Goal: Task Accomplishment & Management: Use online tool/utility

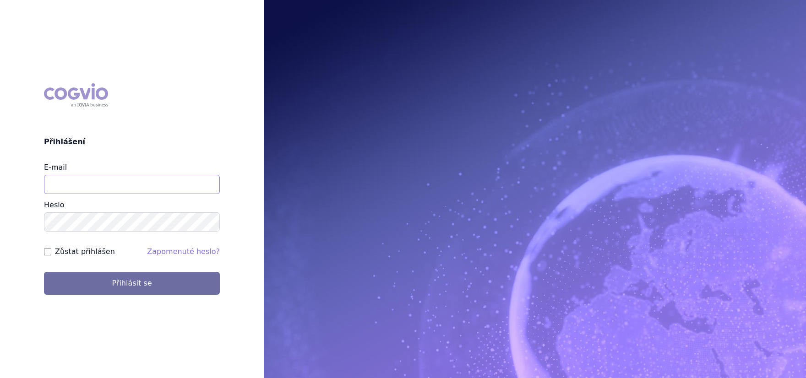
click at [127, 190] on input "E-mail" at bounding box center [132, 184] width 176 height 19
type input "jana.sipkova@vzp.cz"
click at [88, 255] on label "Zůstat přihlášen" at bounding box center [85, 251] width 60 height 11
click at [51, 255] on input "Zůstat přihlášen" at bounding box center [47, 251] width 7 height 7
checkbox input "true"
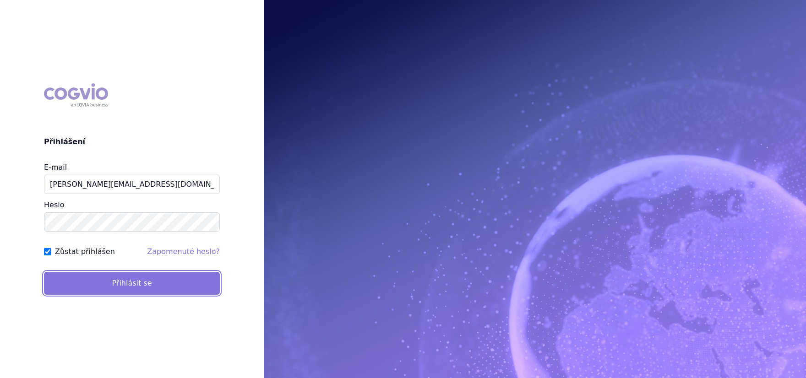
click at [98, 277] on button "Přihlásit se" at bounding box center [132, 283] width 176 height 23
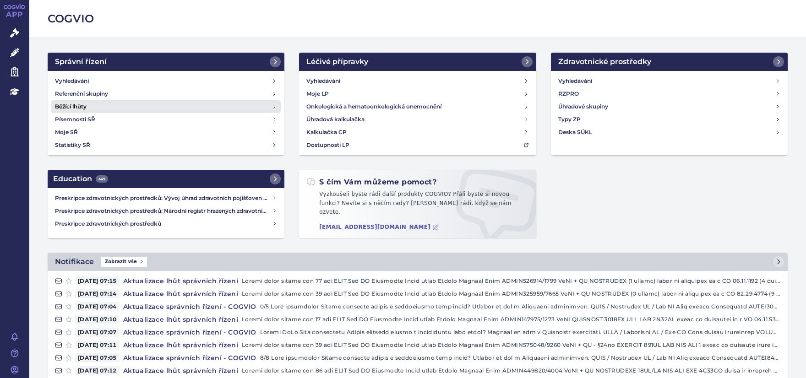
click at [61, 107] on h4 "Běžící lhůty" at bounding box center [71, 106] width 32 height 9
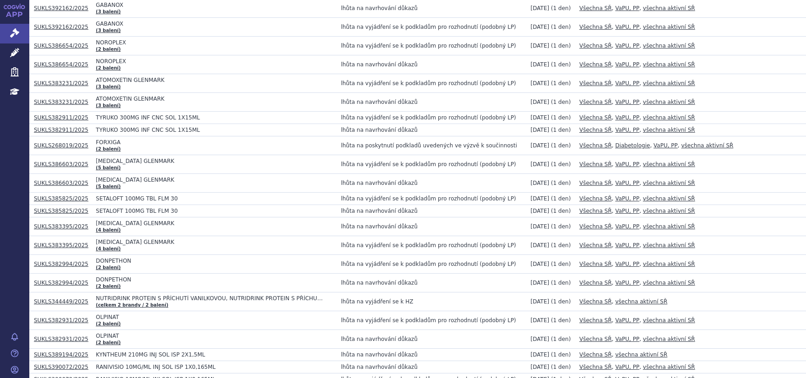
scroll to position [463, 0]
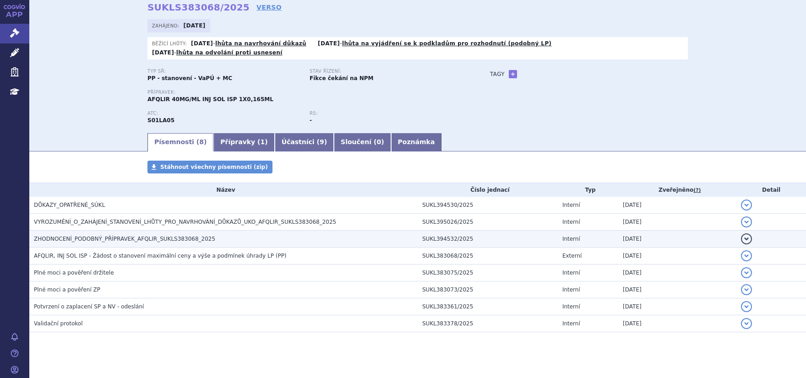
click at [146, 231] on td "ZHODNOCENÍ_PODOBNÝ_PŘÍPRAVEK_AFQLIR_SUKLS383068_2025" at bounding box center [223, 239] width 388 height 17
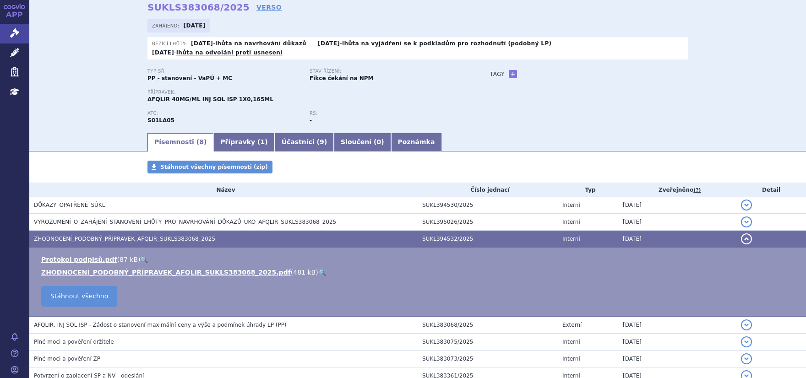
scroll to position [41, 0]
click at [151, 257] on ul "Protokol podpisů.pdf ( 87 kB ) 🔍 ZHODNOCENÍ_PODOBNÝ_PŘÍPRAVEK_AFQLIR_SUKLS38306…" at bounding box center [417, 266] width 758 height 22
click at [151, 269] on link "ZHODNOCENÍ_PODOBNÝ_PŘÍPRAVEK_AFQLIR_SUKLS383068_2025.pdf" at bounding box center [165, 272] width 249 height 7
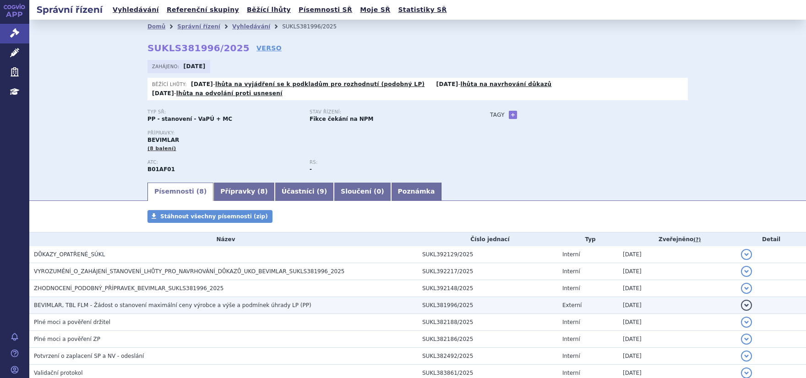
click at [90, 302] on span "BEVIMLAR, TBL FLM - Žádost o stanovení maximální ceny výrobce a výše a podmínek…" at bounding box center [172, 305] width 277 height 6
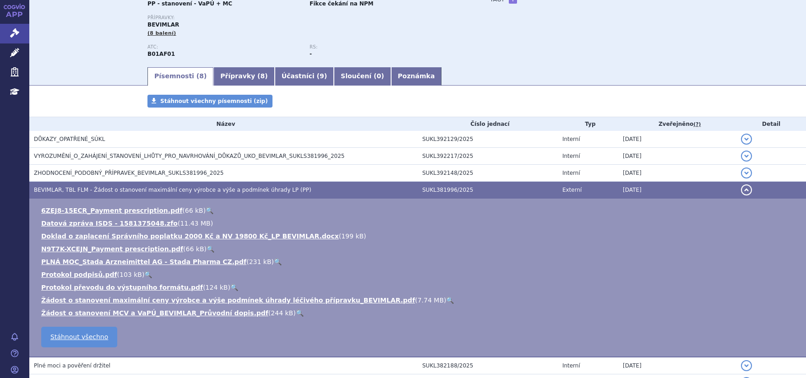
scroll to position [116, 0]
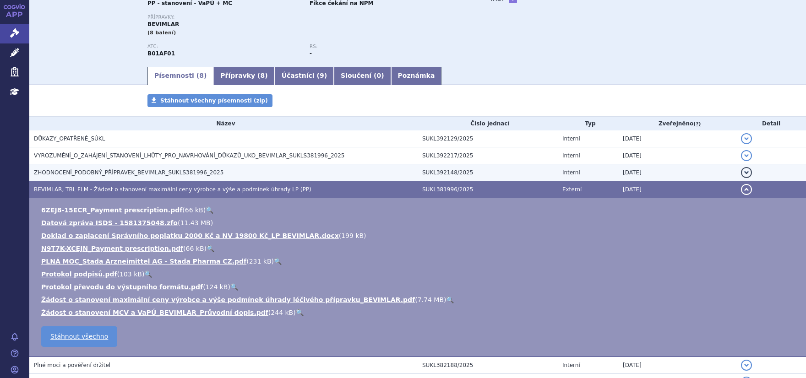
click at [97, 169] on td "ZHODNOCENÍ_PODOBNÝ_PŘÍPRAVEK_BEVIMLAR_SUKLS381996_2025" at bounding box center [223, 172] width 388 height 17
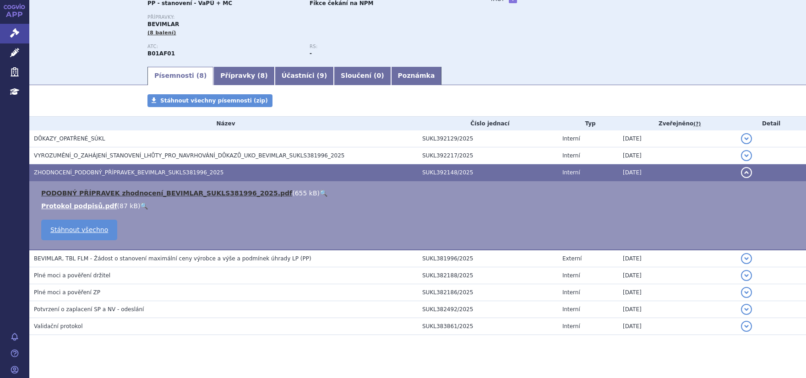
click at [95, 190] on link "PODOBNÝ PŘÍPRAVEK zhodnocení_BEVIMLAR_SUKLS381996_2025.pdf" at bounding box center [166, 193] width 251 height 7
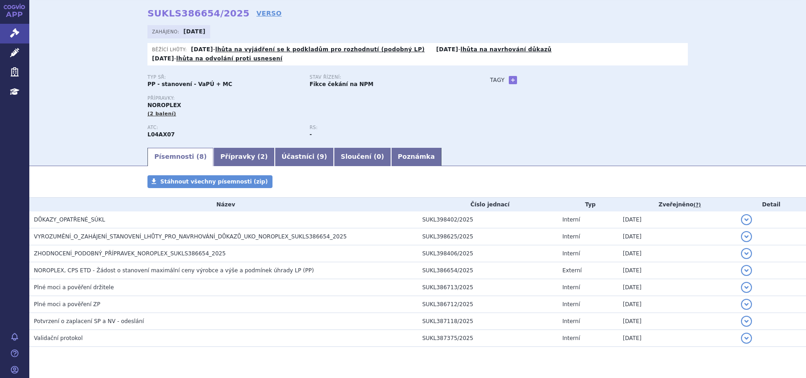
scroll to position [49, 0]
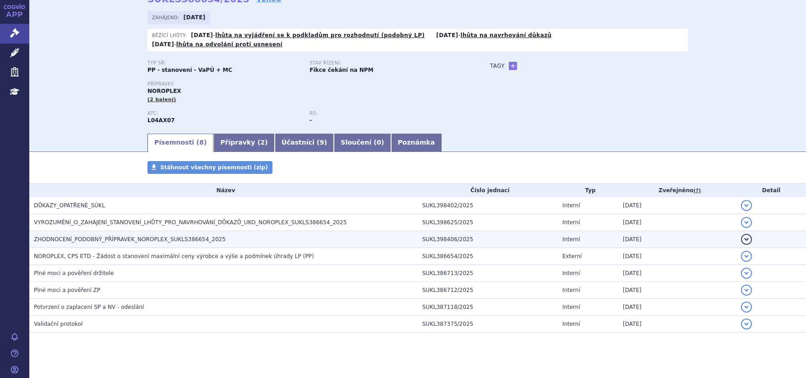
click at [139, 231] on td "ZHODNOCENÍ_PODOBNÝ_PŘÍPRAVEK_NOROPLEX_SUKLS386654_2025" at bounding box center [223, 239] width 388 height 17
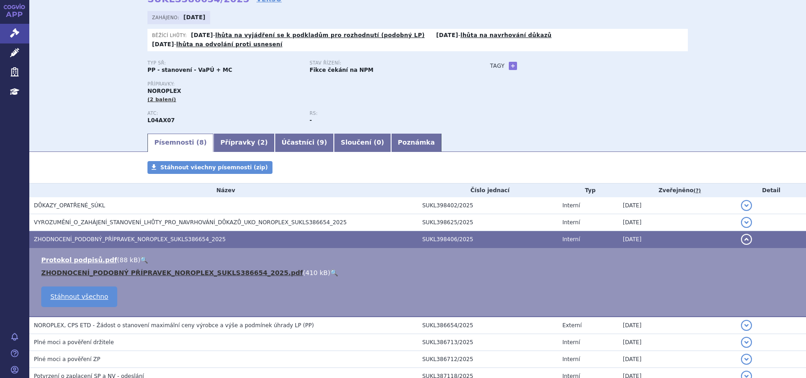
click at [147, 269] on link "ZHODNOCENÍ_PODOBNÝ PŘÍPRAVEK_NOROPLEX_SUKLS386654_2025.pdf" at bounding box center [171, 272] width 261 height 7
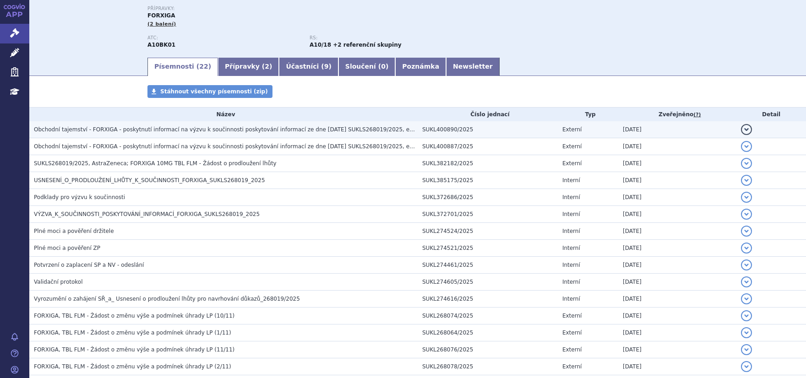
scroll to position [173, 0]
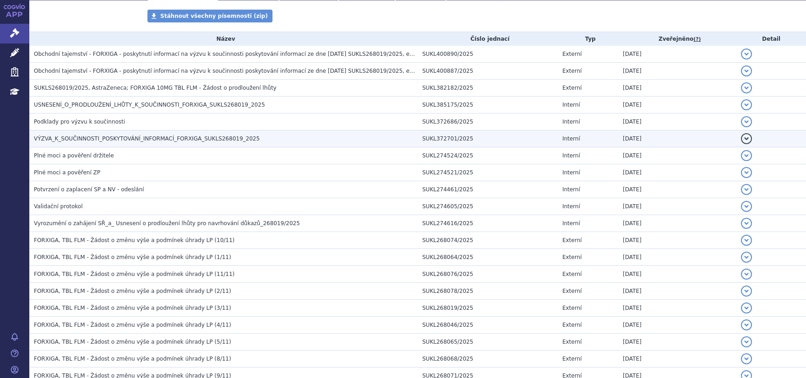
click at [141, 139] on span "VÝZVA_K_SOUČINNOSTI_POSKYTOVÁNÍ_INFORMACÍ_FORXIGA_SUKLS268019_2025" at bounding box center [147, 138] width 226 height 6
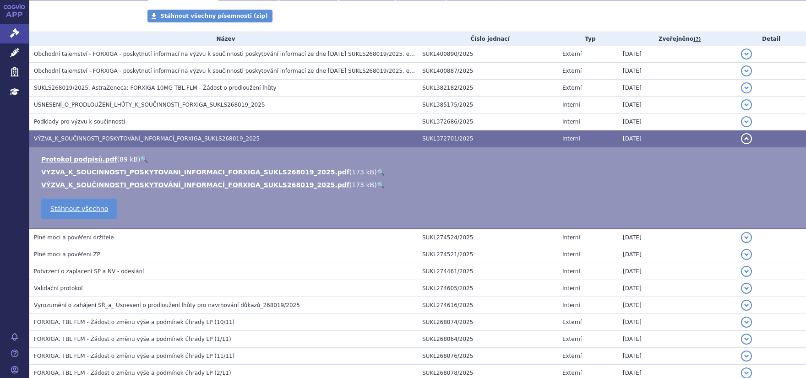
click at [135, 166] on ul "Protokol podpisů.pdf ( 89 kB ) 🔍 VYZVA_K_SOUCINNOSTI_POSKYTOVANI_INFORMACI_FORX…" at bounding box center [417, 172] width 758 height 35
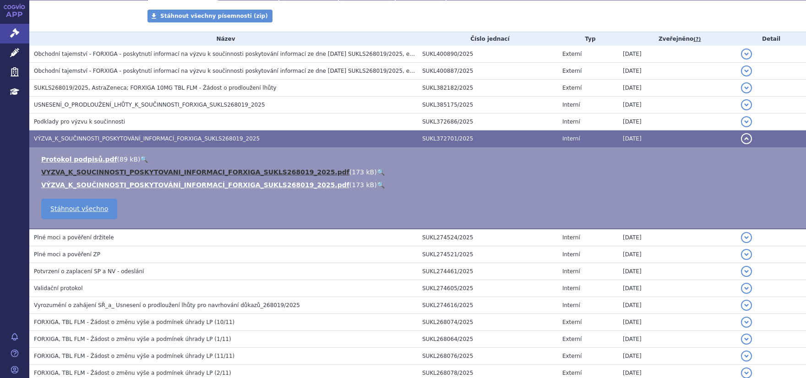
click at [137, 170] on link "VYZVA_K_SOUCINNOSTI_POSKYTOVANI_INFORMACI_FORXIGA_SUKLS268019_2025.pdf" at bounding box center [195, 171] width 308 height 7
